Goal: Task Accomplishment & Management: Manage account settings

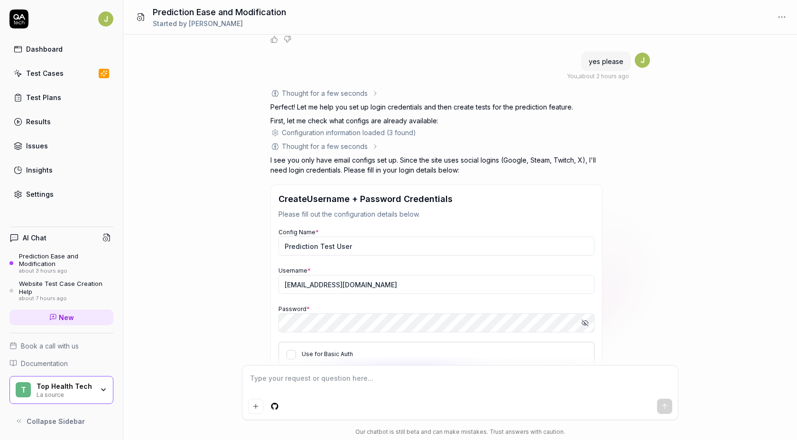
scroll to position [731, 0]
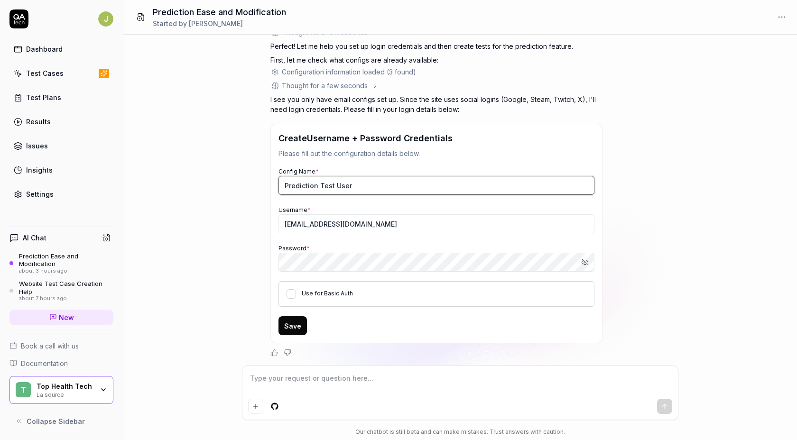
click at [339, 184] on input "Prediction Test User" at bounding box center [436, 185] width 316 height 19
click at [298, 184] on input "Prediction Test User" at bounding box center [436, 185] width 316 height 19
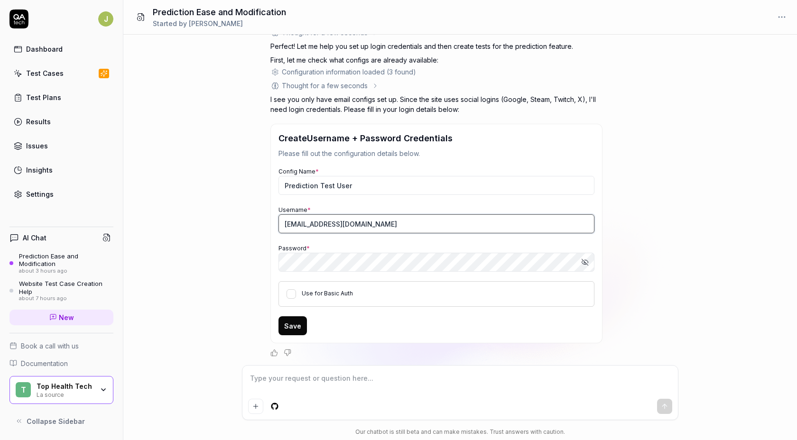
click at [317, 223] on input "[EMAIL_ADDRESS][DOMAIN_NAME]" at bounding box center [436, 223] width 316 height 19
click at [194, 235] on div "Check how easy it is to predict something and then to change the prediction You…" at bounding box center [459, 200] width 673 height 331
click at [291, 293] on button "Use for Basic Auth" at bounding box center [290, 293] width 9 height 9
click at [298, 327] on button "Save" at bounding box center [292, 325] width 28 height 19
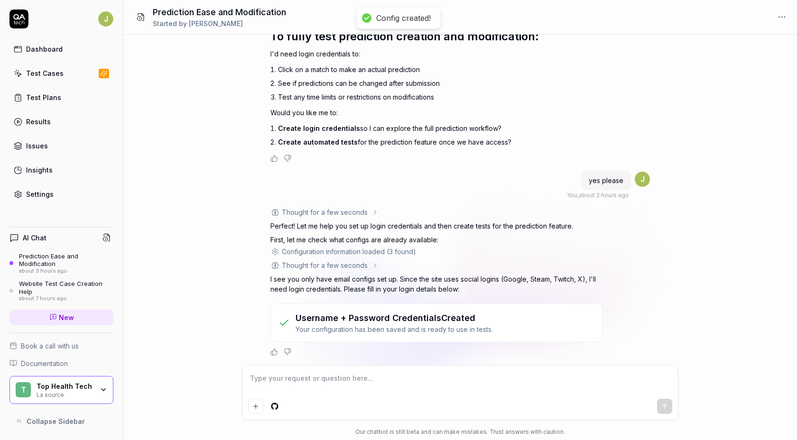
scroll to position [550, 0]
drag, startPoint x: 313, startPoint y: 230, endPoint x: 523, endPoint y: 230, distance: 209.6
click at [523, 230] on p "Perfect! Let me help you set up login credentials and then create tests for the…" at bounding box center [436, 227] width 332 height 10
drag, startPoint x: 314, startPoint y: 241, endPoint x: 390, endPoint y: 240, distance: 75.9
click at [390, 240] on p "First, let me check what configs are already available:" at bounding box center [436, 241] width 332 height 10
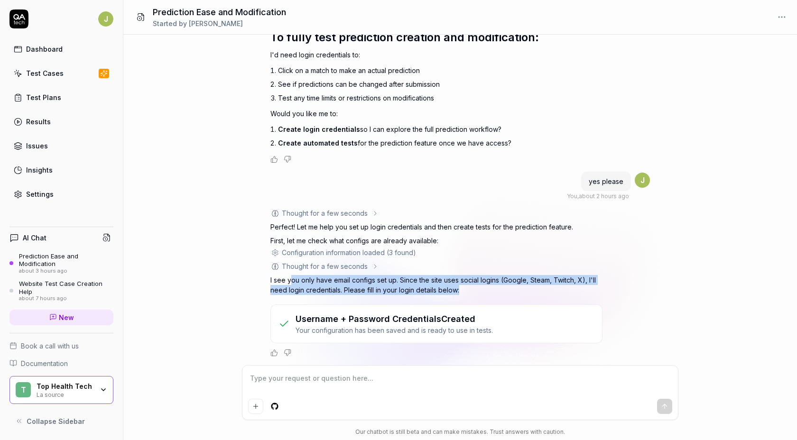
drag, startPoint x: 291, startPoint y: 282, endPoint x: 562, endPoint y: 284, distance: 270.8
click at [562, 284] on p "I see you only have email configs set up. Since the site uses social logins (Go…" at bounding box center [436, 285] width 332 height 20
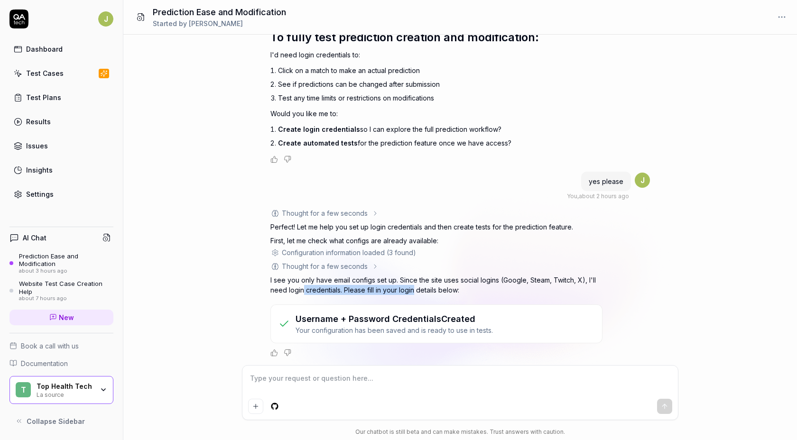
drag, startPoint x: 302, startPoint y: 289, endPoint x: 413, endPoint y: 290, distance: 111.4
click at [413, 290] on p "I see you only have email configs set up. Since the site uses social logins (Go…" at bounding box center [436, 285] width 332 height 20
click at [428, 289] on p "I see you only have email configs set up. Since the site uses social logins (Go…" at bounding box center [436, 285] width 332 height 20
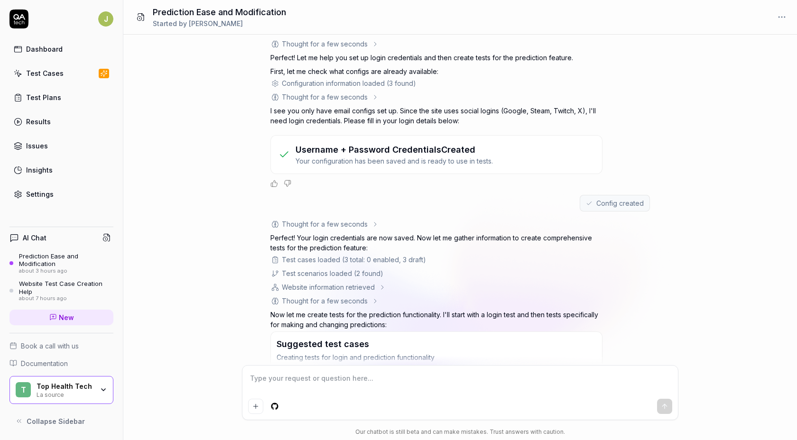
type textarea "*"
